Goal: Task Accomplishment & Management: Complete application form

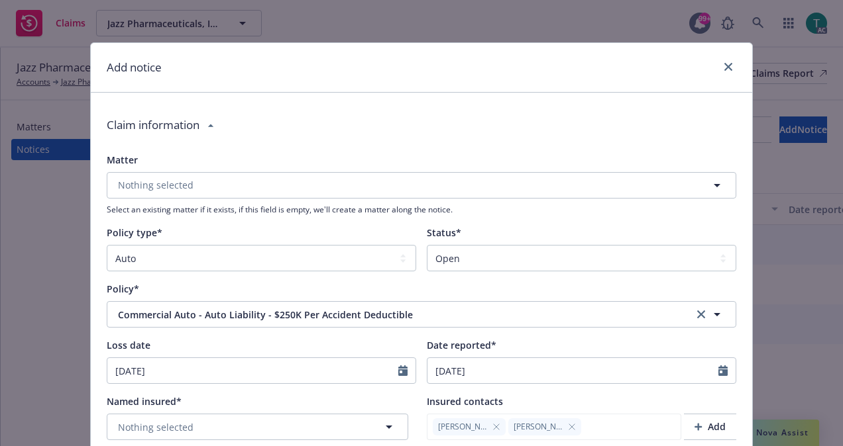
select select "AUTO"
select select "open"
select select "CLAIM"
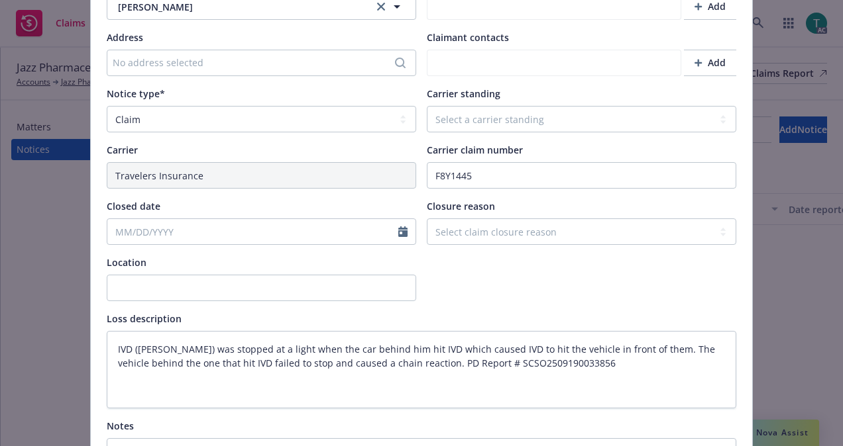
type textarea "x"
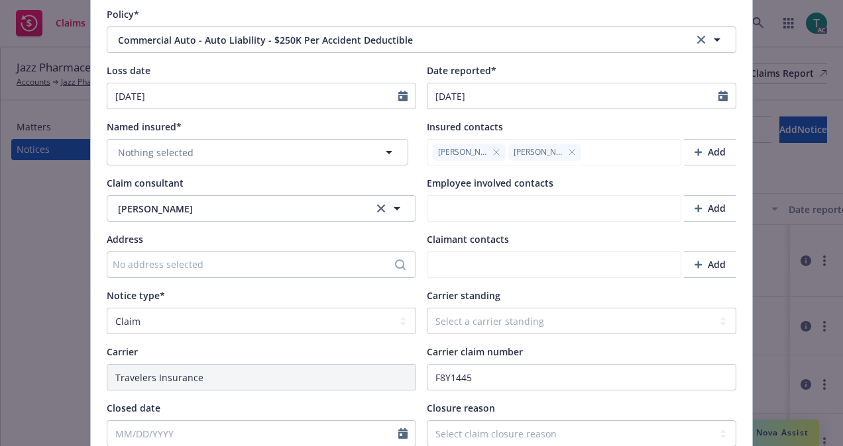
scroll to position [289, 0]
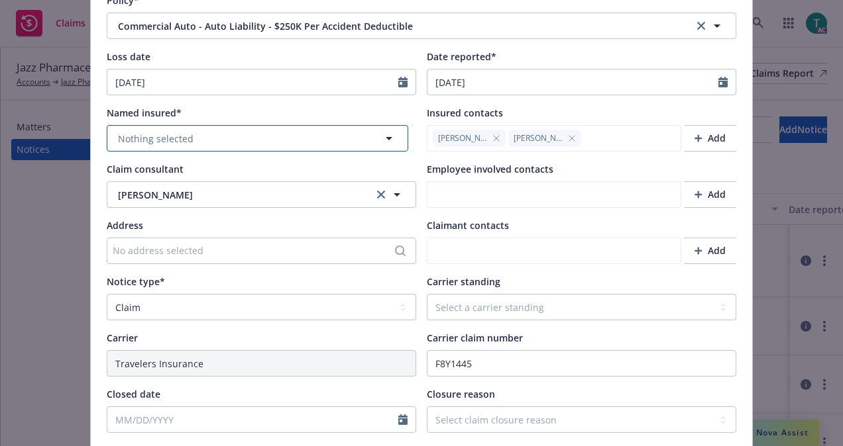
click at [303, 136] on button "Nothing selected" at bounding box center [257, 138] width 301 height 26
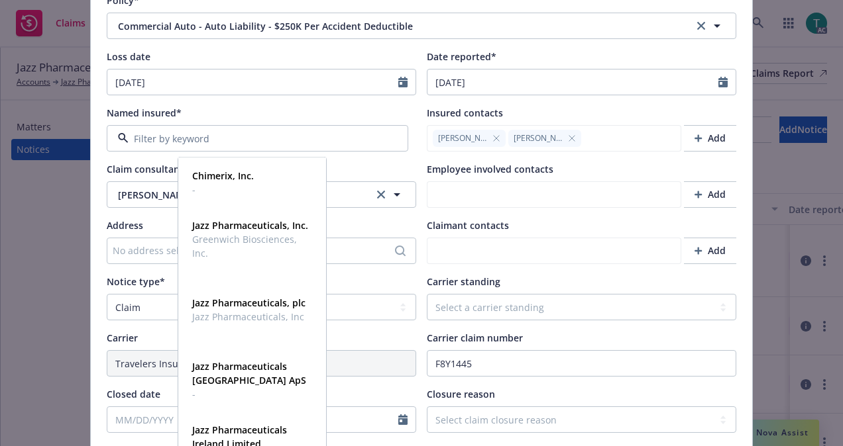
click at [241, 141] on input at bounding box center [255, 139] width 252 height 14
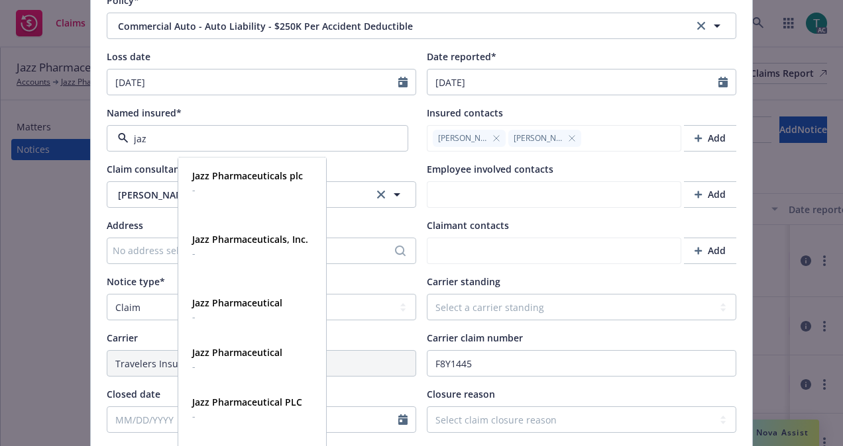
type input "jazz"
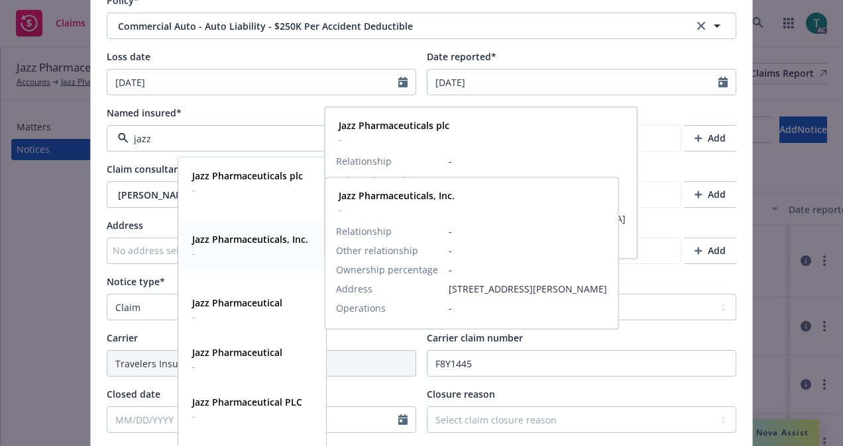
click at [272, 236] on strong "Jazz Pharmaceuticals, Inc." at bounding box center [250, 239] width 116 height 13
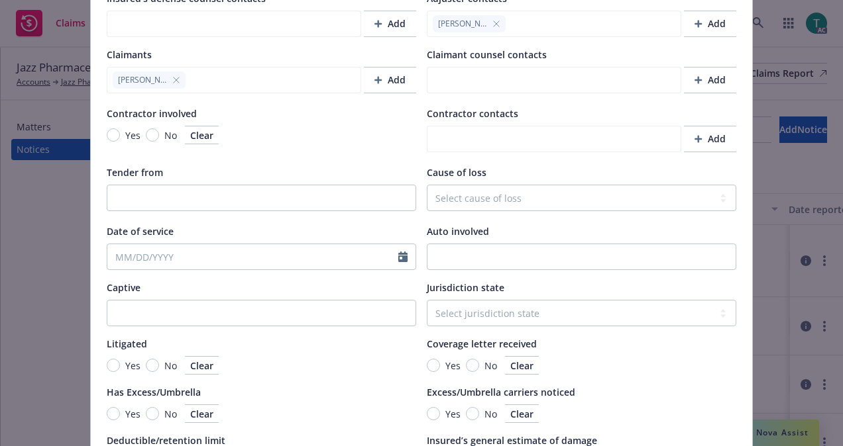
scroll to position [1260, 0]
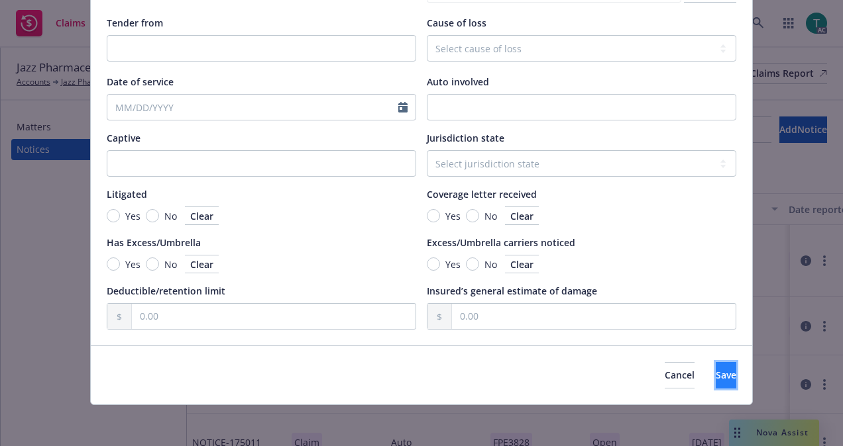
click at [715, 376] on span "Save" at bounding box center [725, 375] width 21 height 13
click at [715, 374] on span "Save" at bounding box center [725, 376] width 21 height 13
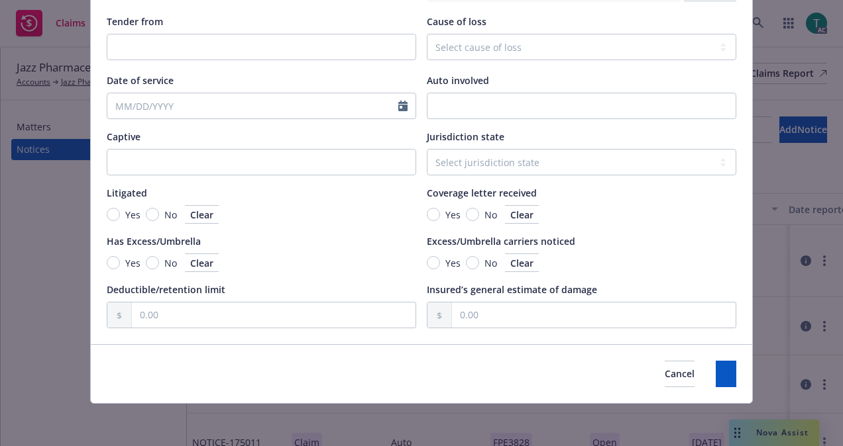
type textarea "x"
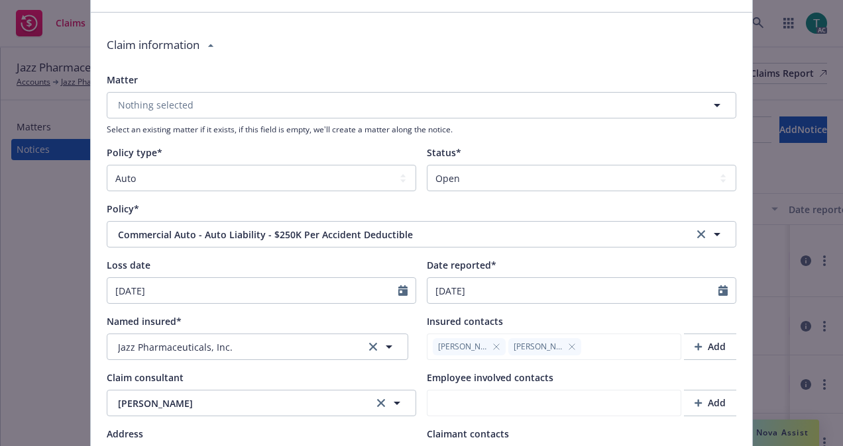
scroll to position [0, 0]
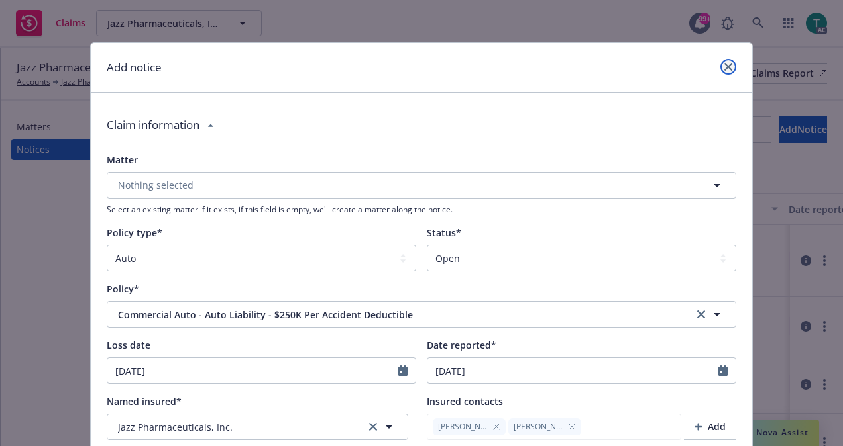
click at [725, 62] on link "close" at bounding box center [728, 67] width 16 height 16
